Goal: Transaction & Acquisition: Register for event/course

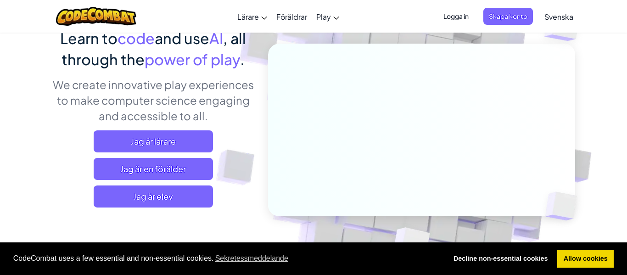
scroll to position [83, 0]
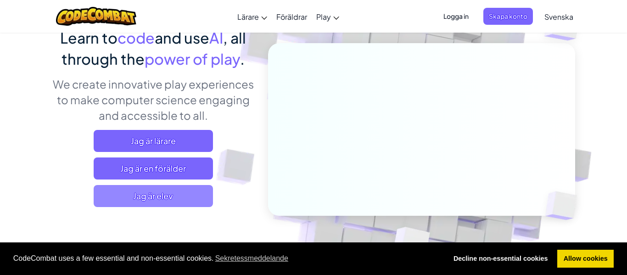
click at [138, 201] on span "Jag är elev" at bounding box center [153, 196] width 119 height 22
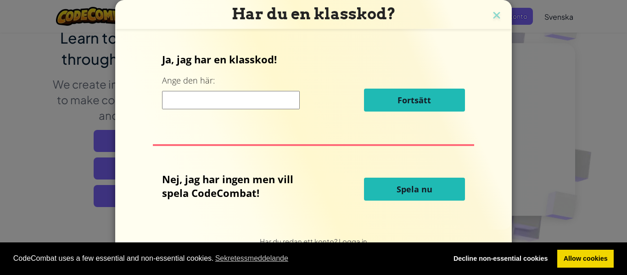
click at [569, 82] on div "Har du en klasskod? Ja, jag har en klasskod! Ange den här: Fortsätt Nej, jag ha…" at bounding box center [313, 137] width 627 height 275
click at [500, 24] on div "Har du en klasskod?" at bounding box center [313, 14] width 396 height 29
click at [497, 19] on img at bounding box center [496, 16] width 12 height 14
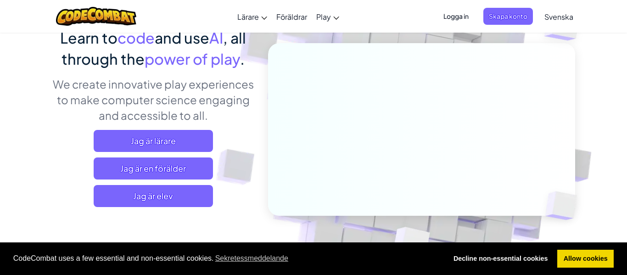
click at [464, 19] on span "Logga in" at bounding box center [456, 16] width 36 height 17
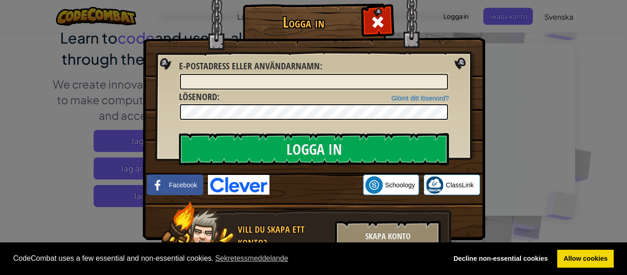
scroll to position [20, 0]
